Goal: Check status: Check status

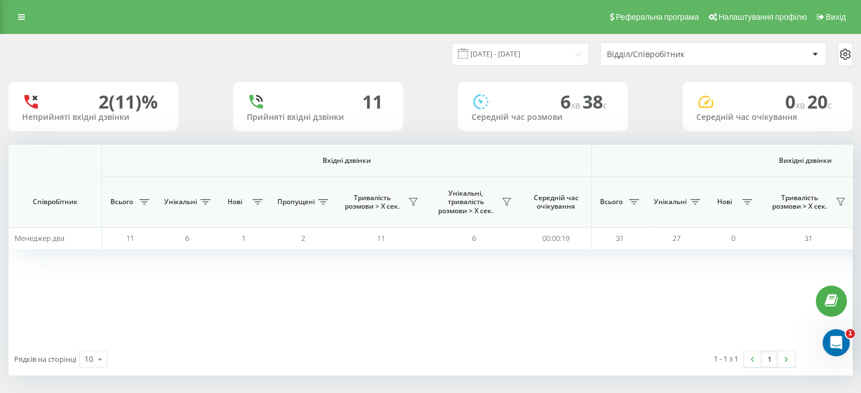
scroll to position [0, 735]
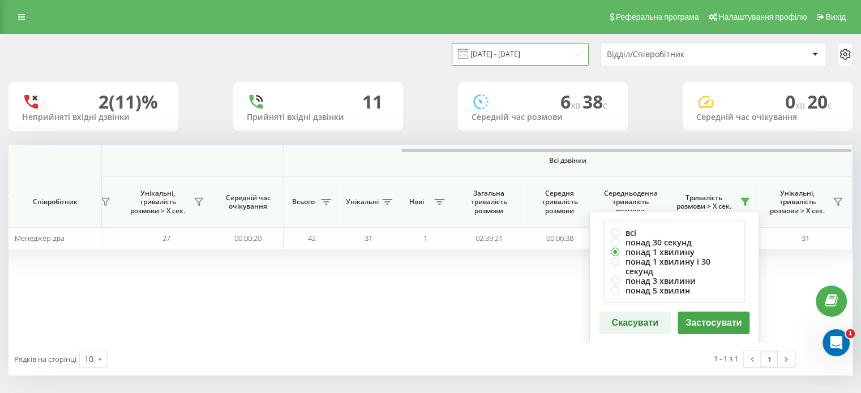
click at [522, 52] on input "[DATE] - [DATE]" at bounding box center [520, 54] width 137 height 22
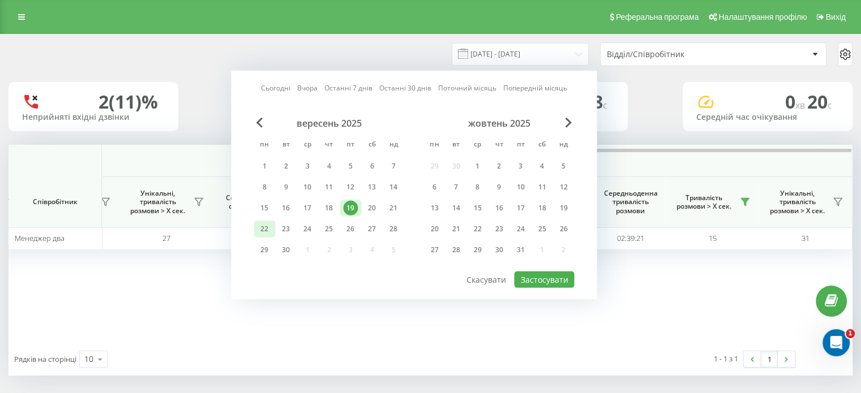
click at [265, 229] on div "22" at bounding box center [264, 229] width 15 height 15
click at [535, 276] on button "Застосувати" at bounding box center [544, 280] width 60 height 16
type input "[DATE] - [DATE]"
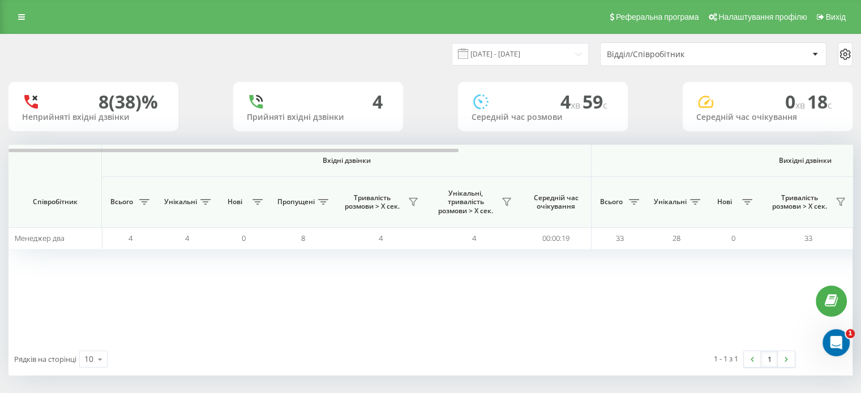
click at [659, 53] on div "Відділ/Співробітник" at bounding box center [674, 55] width 135 height 10
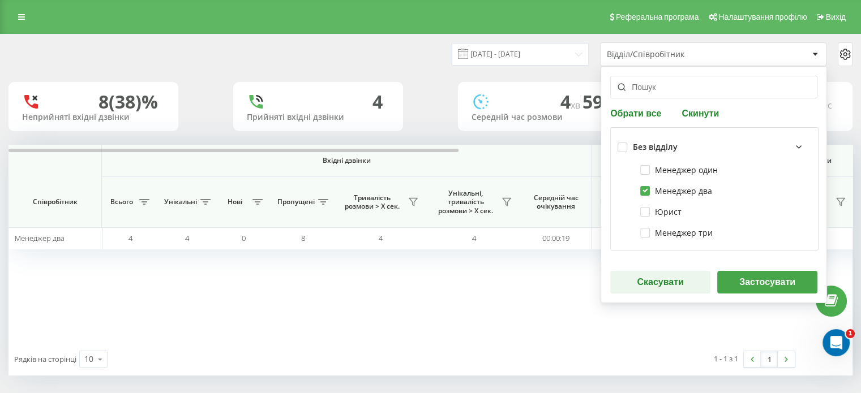
click at [735, 279] on button "Застосувати" at bounding box center [767, 282] width 100 height 23
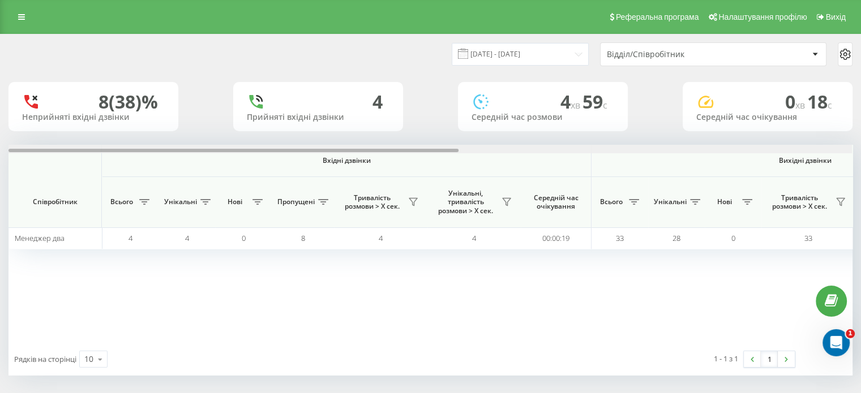
scroll to position [0, 735]
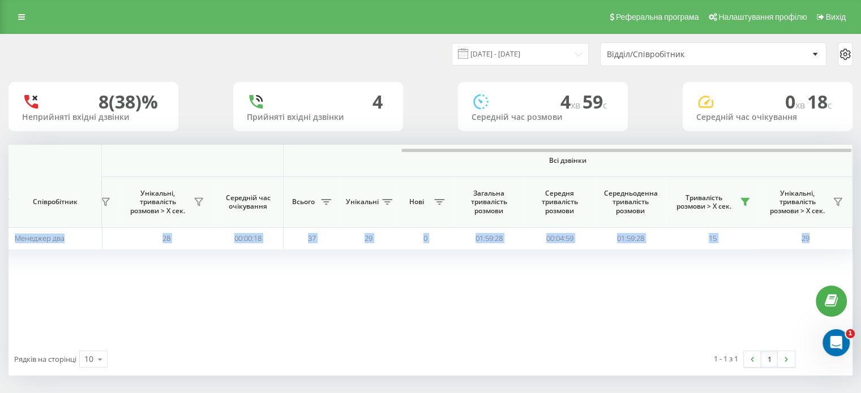
drag, startPoint x: 427, startPoint y: 148, endPoint x: 766, endPoint y: 144, distance: 339.0
click at [766, 144] on div "[DATE] - [DATE] Відділ/Співробітник 8 (38)% Неприйняті вхідні дзвінки 4 Прийнят…" at bounding box center [430, 205] width 844 height 341
click at [744, 200] on icon at bounding box center [745, 202] width 8 height 7
